Goal: Task Accomplishment & Management: Use online tool/utility

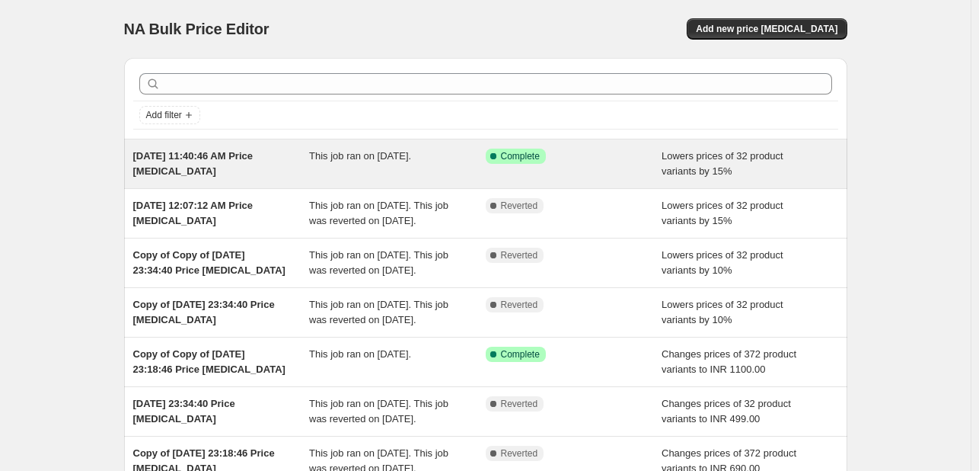
click at [208, 159] on span "[DATE] 11:40:46 AM Price [MEDICAL_DATA]" at bounding box center [193, 163] width 120 height 27
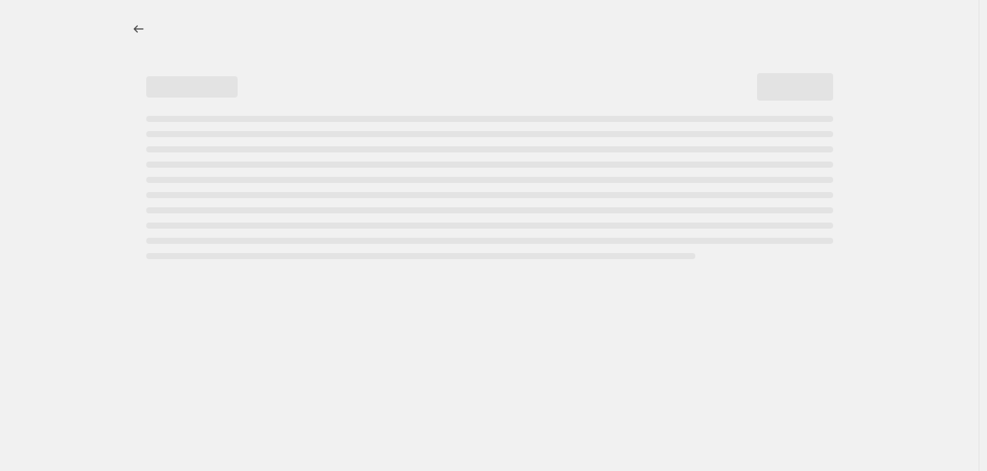
select select "percentage"
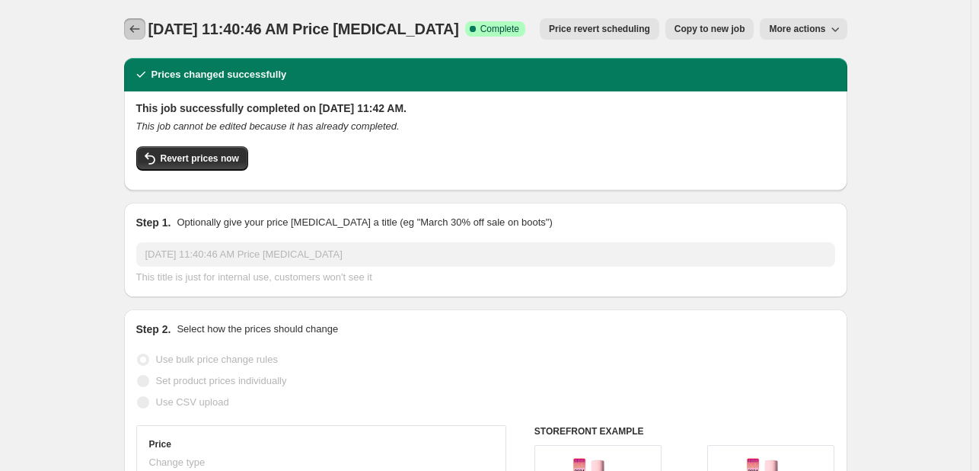
click at [141, 28] on icon "Price change jobs" at bounding box center [134, 28] width 15 height 15
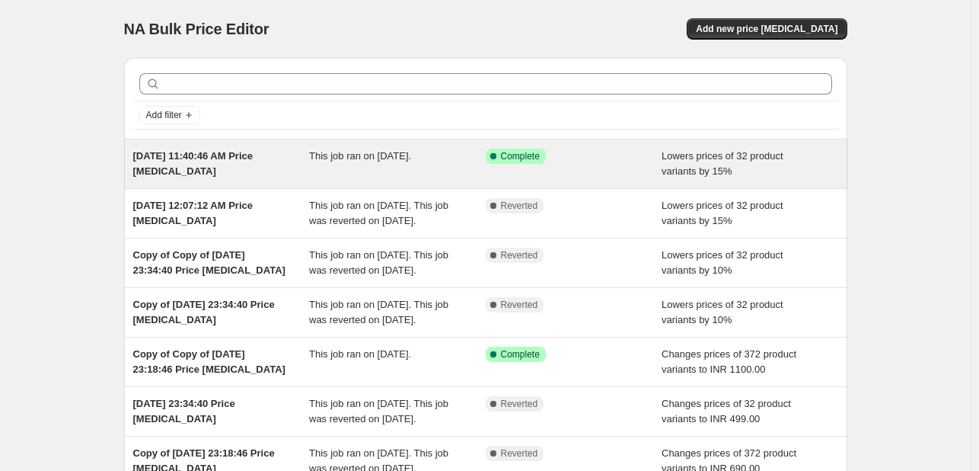
click at [216, 159] on span "[DATE] 11:40:46 AM Price [MEDICAL_DATA]" at bounding box center [193, 163] width 120 height 27
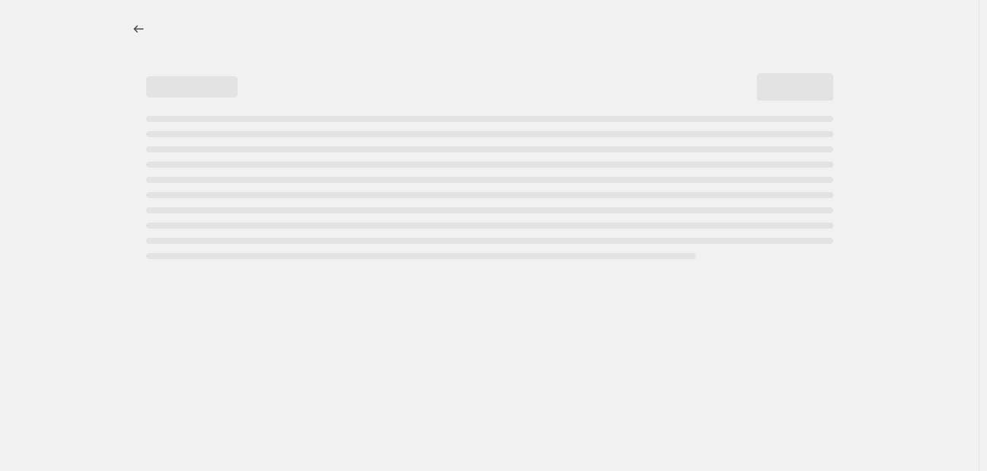
select select "percentage"
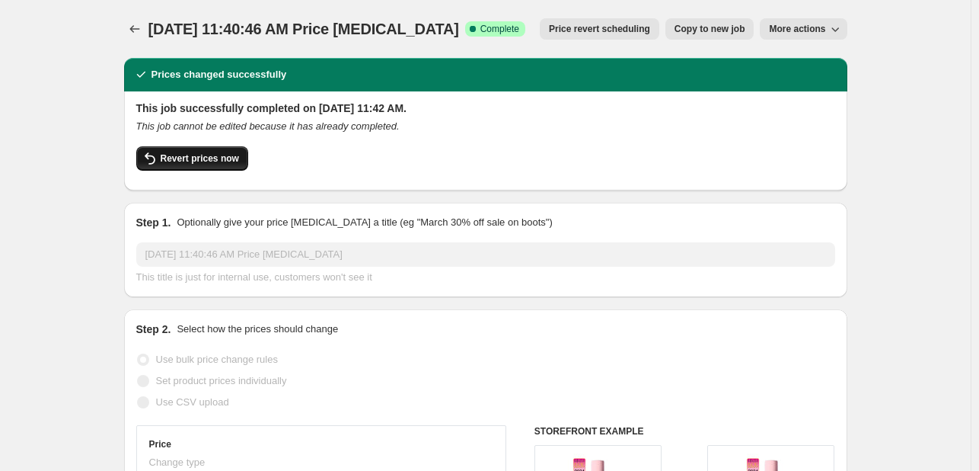
click at [204, 162] on span "Revert prices now" at bounding box center [200, 158] width 78 height 12
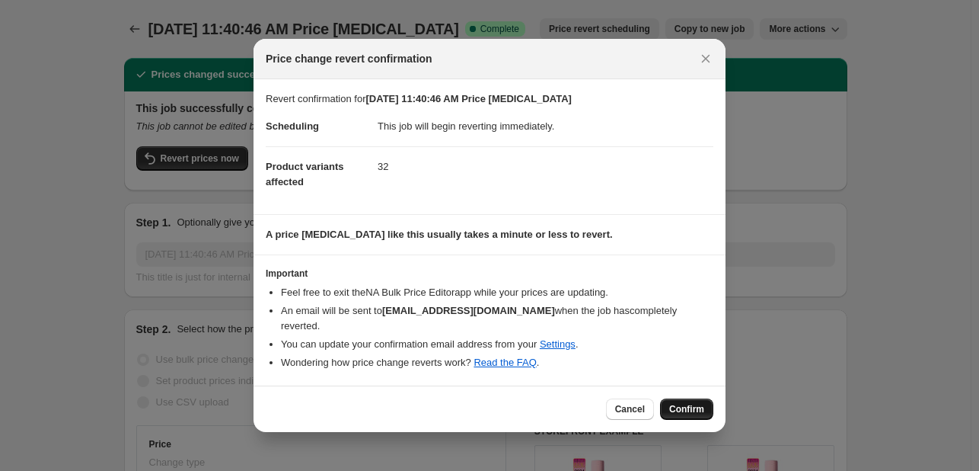
click at [691, 403] on span "Confirm" at bounding box center [686, 409] width 35 height 12
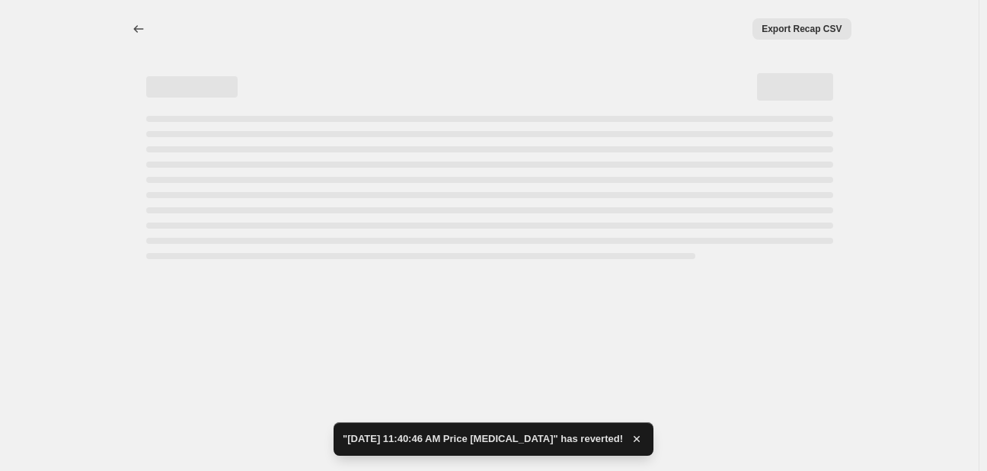
select select "percentage"
